Goal: Task Accomplishment & Management: Use online tool/utility

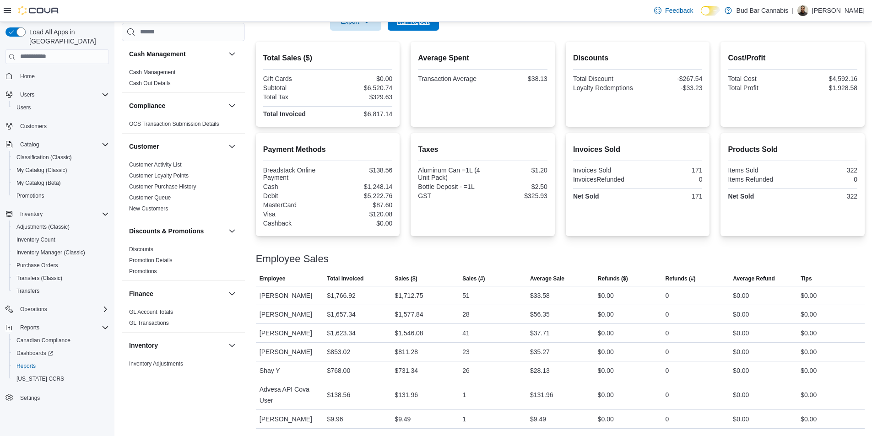
click at [396, 28] on span "Run Report" at bounding box center [413, 21] width 40 height 18
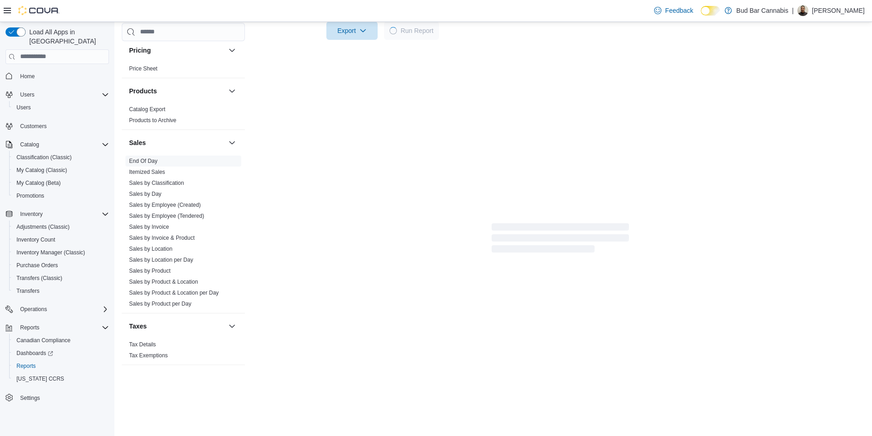
scroll to position [199, 0]
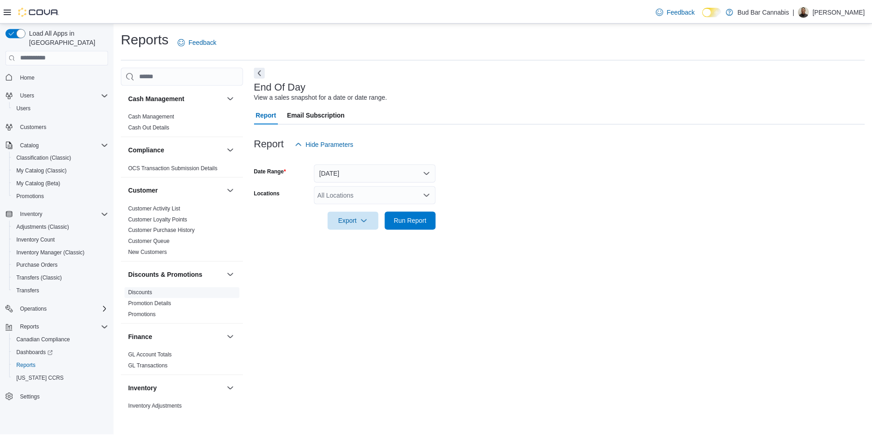
scroll to position [183, 0]
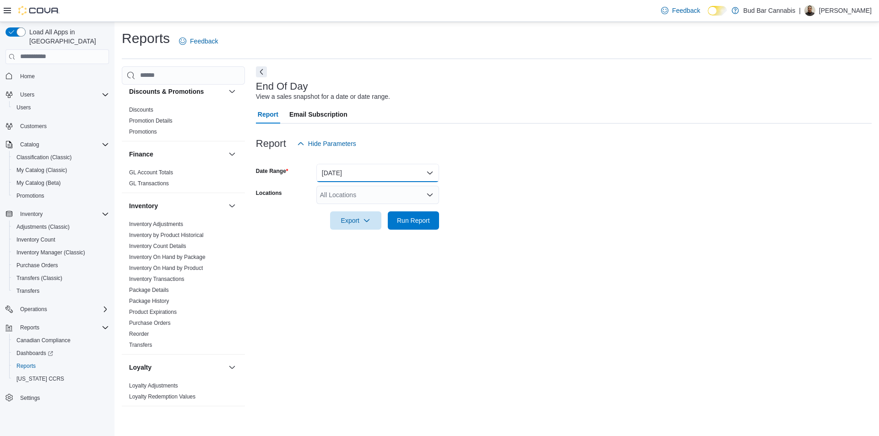
click at [371, 178] on button "[DATE]" at bounding box center [377, 173] width 123 height 18
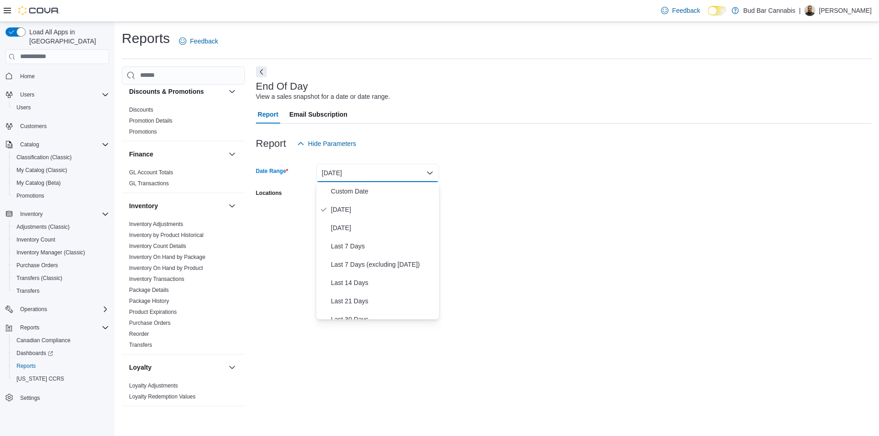
click at [394, 178] on button "[DATE]" at bounding box center [377, 173] width 123 height 18
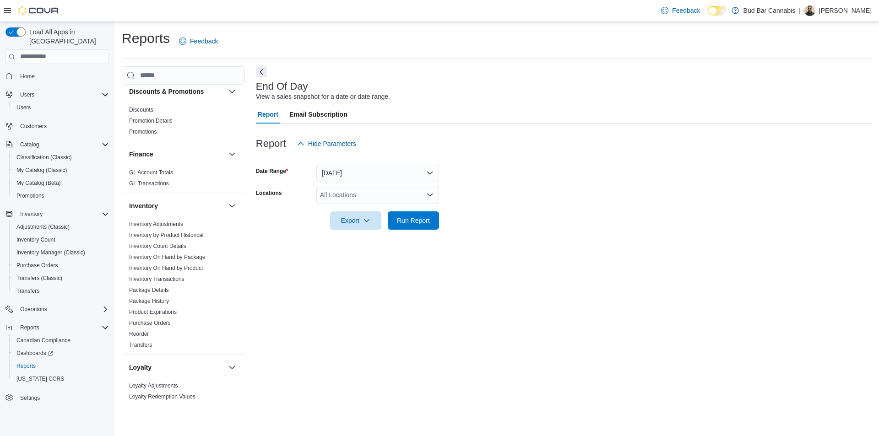
click at [374, 193] on div "All Locations" at bounding box center [377, 195] width 123 height 18
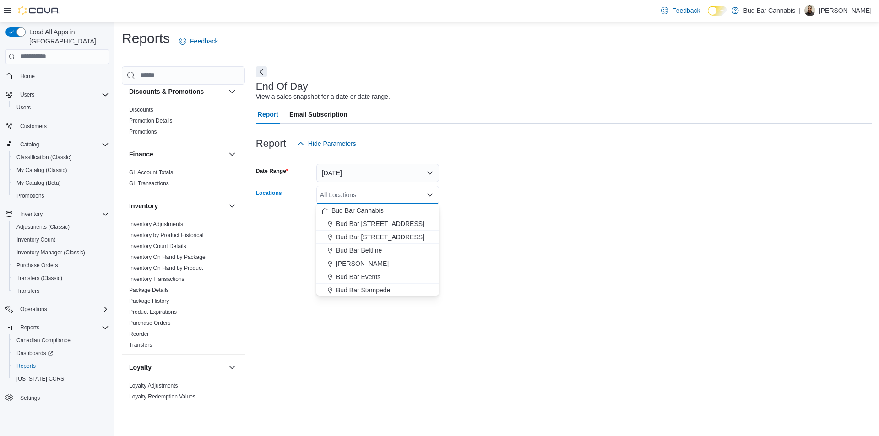
click at [374, 233] on span "Bud Bar 14 ST NW" at bounding box center [380, 236] width 88 height 9
click at [500, 211] on div at bounding box center [564, 207] width 616 height 7
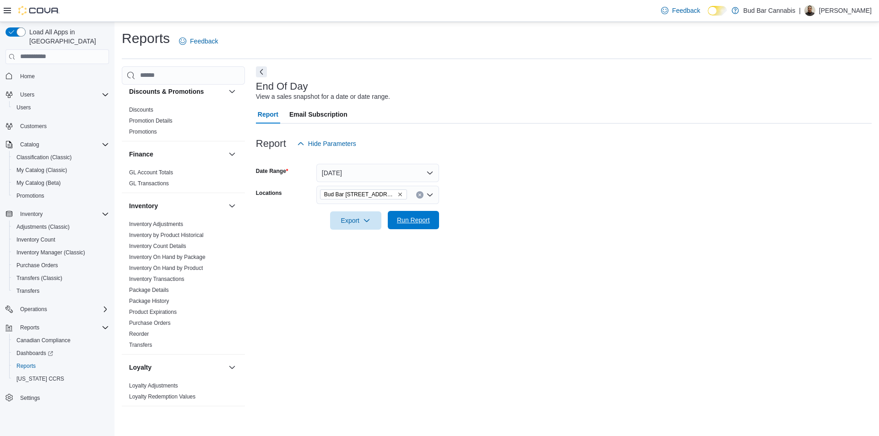
click at [425, 214] on span "Run Report" at bounding box center [413, 220] width 40 height 18
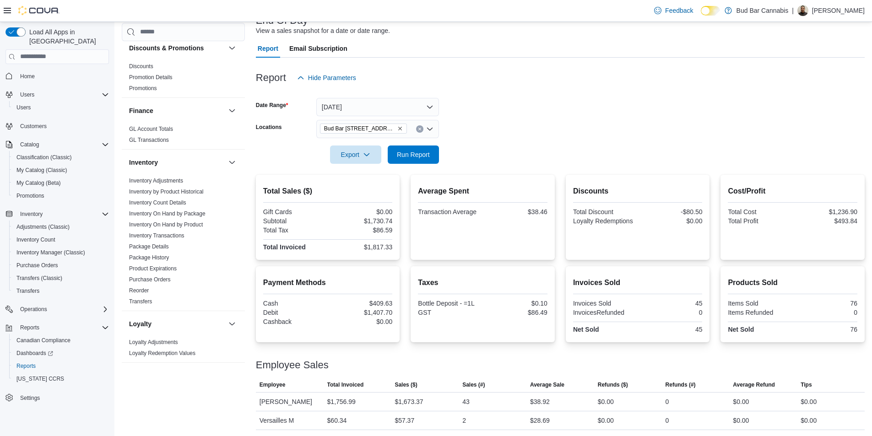
scroll to position [67, 0]
drag, startPoint x: 865, startPoint y: 210, endPoint x: 824, endPoint y: 210, distance: 41.6
click at [824, 210] on div "Cost/Profit Total Cost $1,236.90 Total Profit $493.84" at bounding box center [792, 215] width 144 height 85
click at [824, 210] on div "$1,236.90" at bounding box center [825, 210] width 63 height 7
